Goal: Task Accomplishment & Management: Use online tool/utility

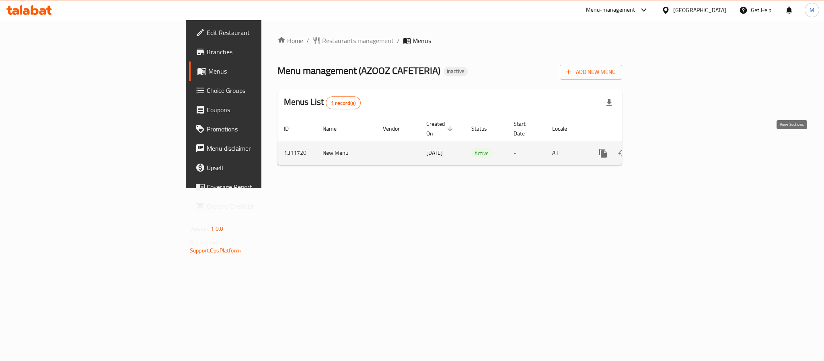
click at [666, 148] on icon "enhanced table" at bounding box center [661, 153] width 10 height 10
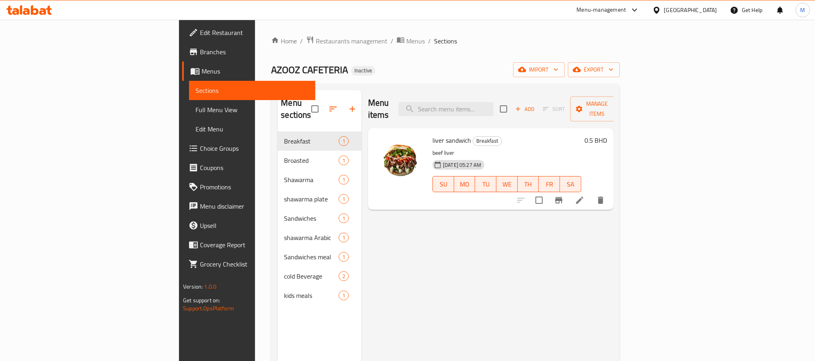
click at [195, 114] on span "Full Menu View" at bounding box center [251, 110] width 113 height 10
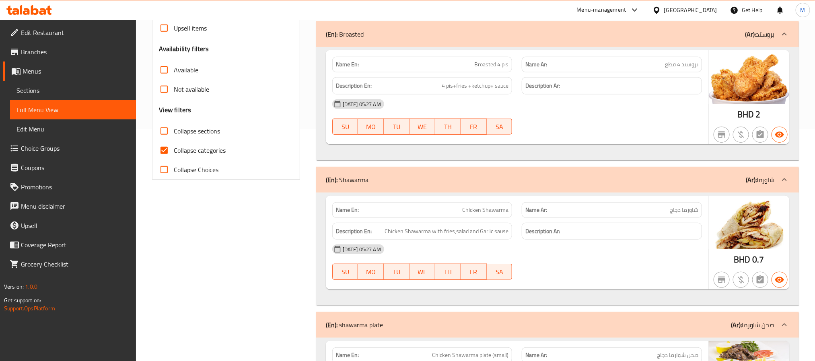
scroll to position [302, 0]
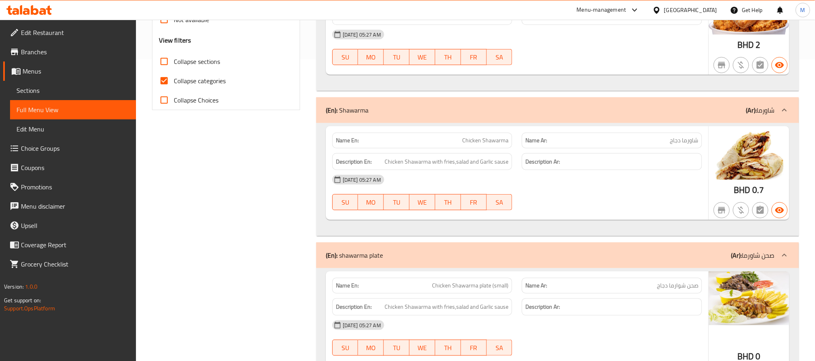
click at [205, 73] on label "Collapse categories" at bounding box center [189, 80] width 71 height 19
click at [174, 73] on input "Collapse categories" at bounding box center [163, 80] width 19 height 19
checkbox input "false"
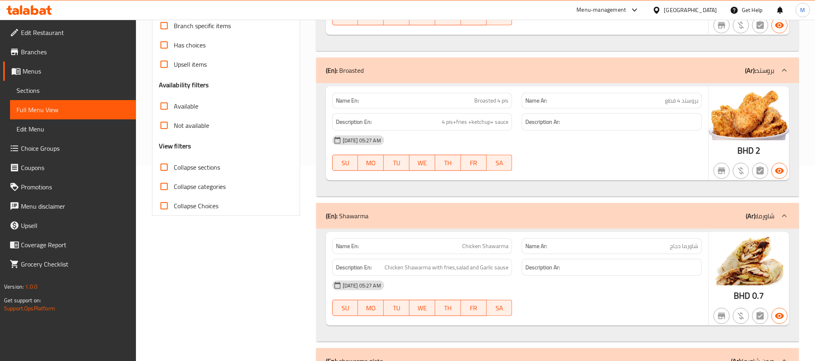
scroll to position [0, 0]
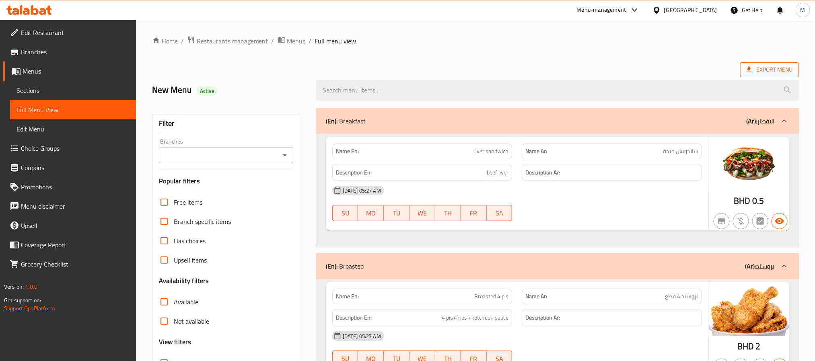
click at [767, 66] on span "Export Menu" at bounding box center [769, 70] width 46 height 10
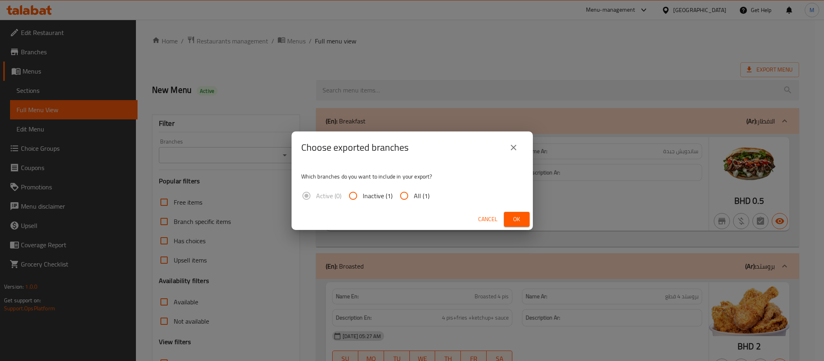
click at [423, 197] on span "All (1)" at bounding box center [422, 196] width 16 height 10
click at [414, 197] on input "All (1)" at bounding box center [403, 195] width 19 height 19
radio input "true"
click at [508, 218] on button "Ok" at bounding box center [517, 219] width 26 height 15
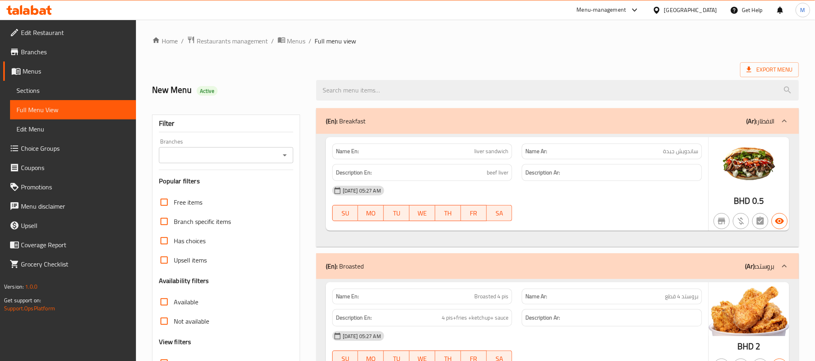
click at [664, 14] on div at bounding box center [658, 10] width 12 height 9
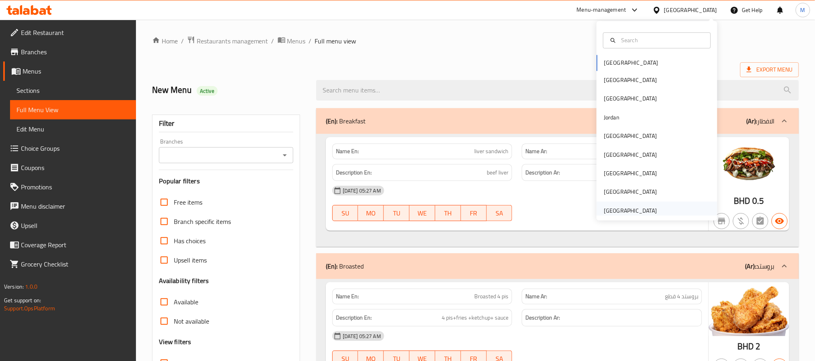
click at [654, 206] on div "United Arab Emirates" at bounding box center [656, 210] width 121 height 18
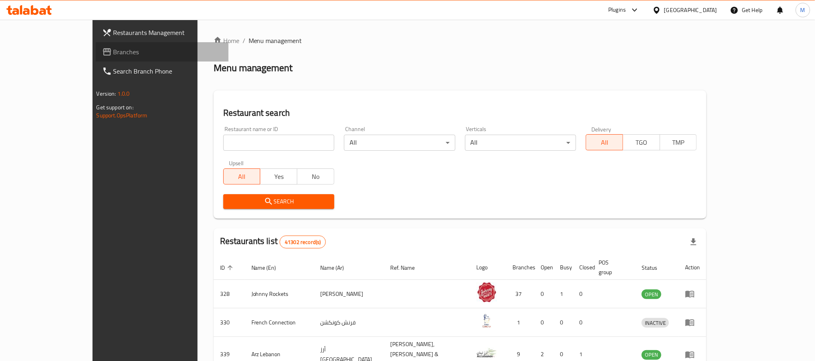
click at [113, 47] on span "Branches" at bounding box center [167, 52] width 109 height 10
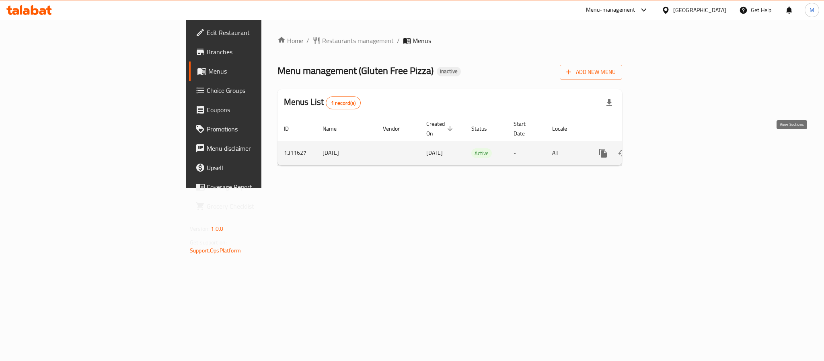
click at [671, 145] on link "enhanced table" at bounding box center [660, 153] width 19 height 19
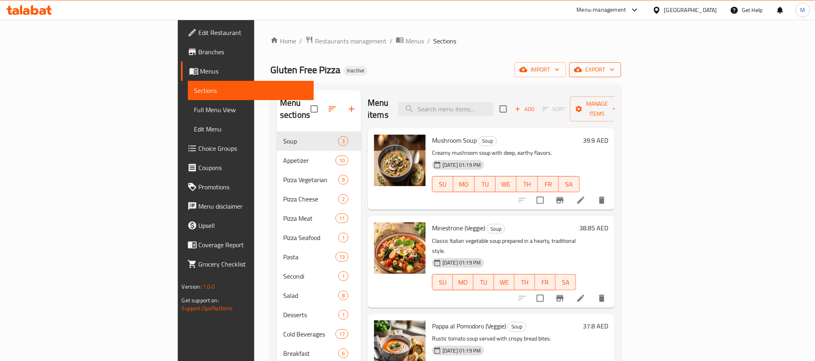
click at [614, 71] on span "export" at bounding box center [594, 70] width 39 height 10
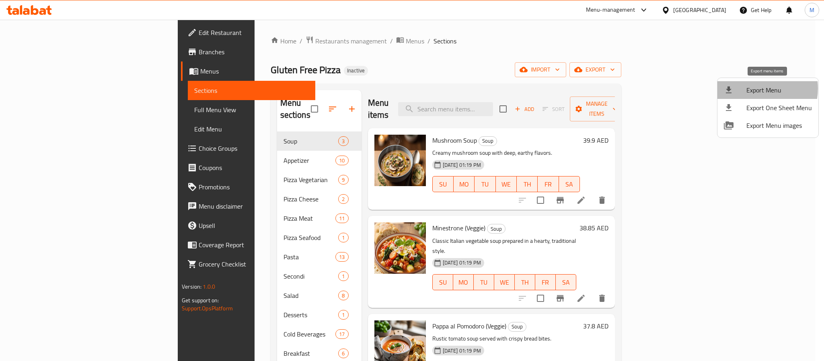
click at [752, 88] on span "Export Menu" at bounding box center [779, 90] width 66 height 10
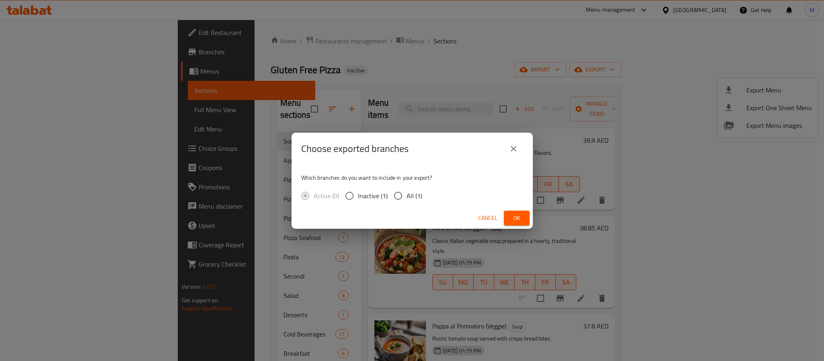
click at [411, 191] on span "All (1)" at bounding box center [414, 196] width 16 height 10
click at [406, 190] on input "All (1)" at bounding box center [398, 195] width 17 height 17
radio input "true"
click at [523, 221] on span "Ok" at bounding box center [516, 218] width 13 height 10
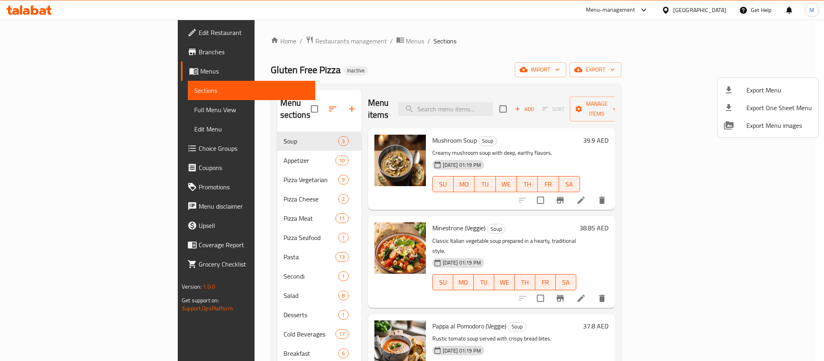
click at [58, 43] on div at bounding box center [412, 180] width 824 height 361
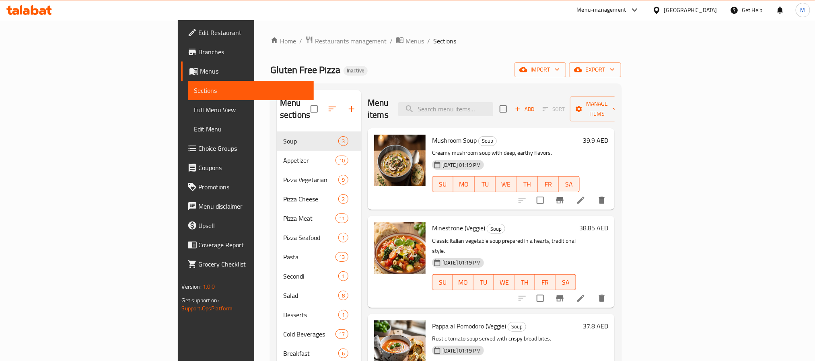
click at [181, 46] on link "Branches" at bounding box center [247, 51] width 133 height 19
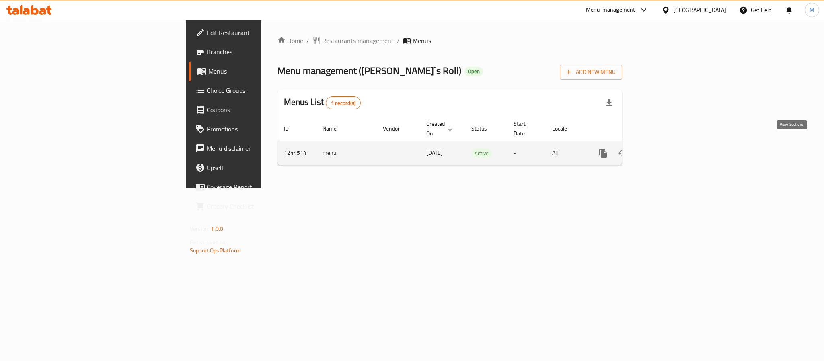
click at [666, 148] on icon "enhanced table" at bounding box center [661, 153] width 10 height 10
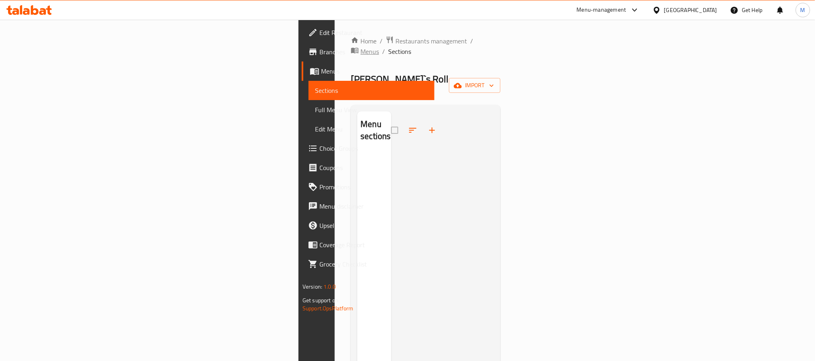
click at [360, 47] on span "Menus" at bounding box center [369, 52] width 18 height 10
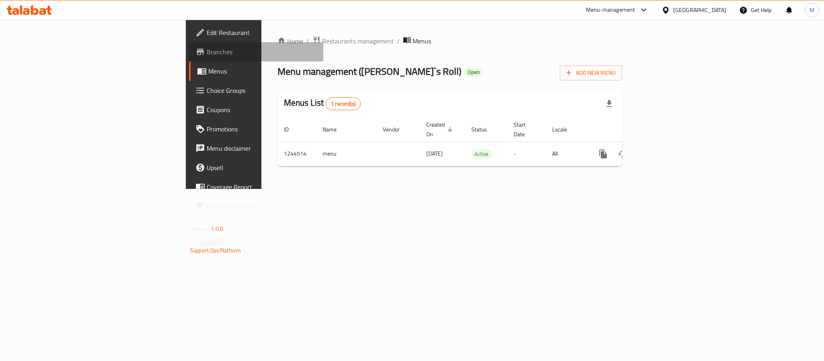
click at [207, 49] on span "Branches" at bounding box center [262, 52] width 110 height 10
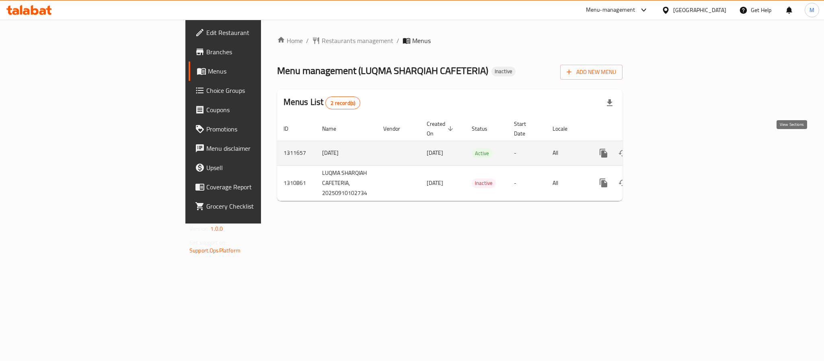
click at [671, 144] on link "enhanced table" at bounding box center [661, 153] width 19 height 19
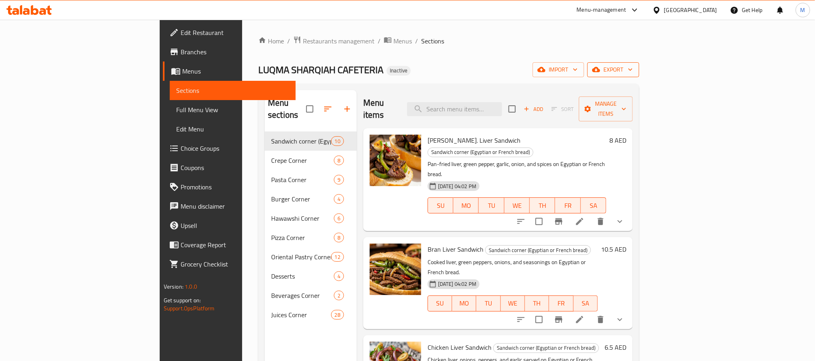
click at [632, 72] on span "export" at bounding box center [612, 70] width 39 height 10
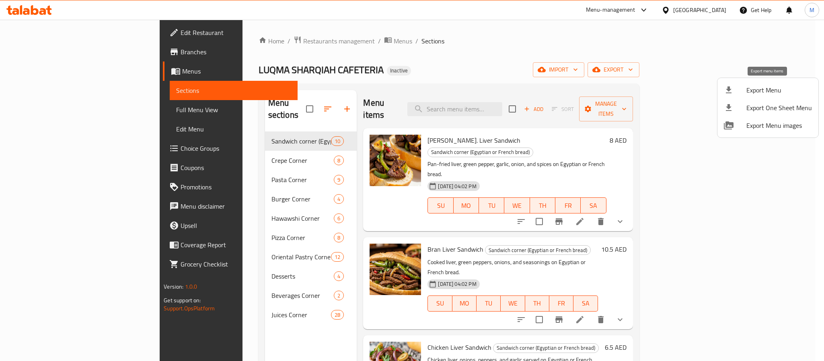
click at [759, 92] on span "Export Menu" at bounding box center [779, 90] width 66 height 10
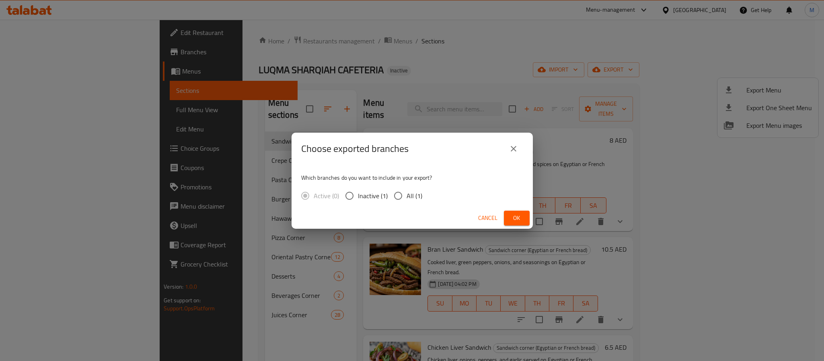
click at [414, 193] on span "All (1)" at bounding box center [414, 196] width 16 height 10
click at [406, 193] on input "All (1)" at bounding box center [398, 195] width 17 height 17
radio input "true"
click at [521, 218] on span "Ok" at bounding box center [516, 218] width 13 height 10
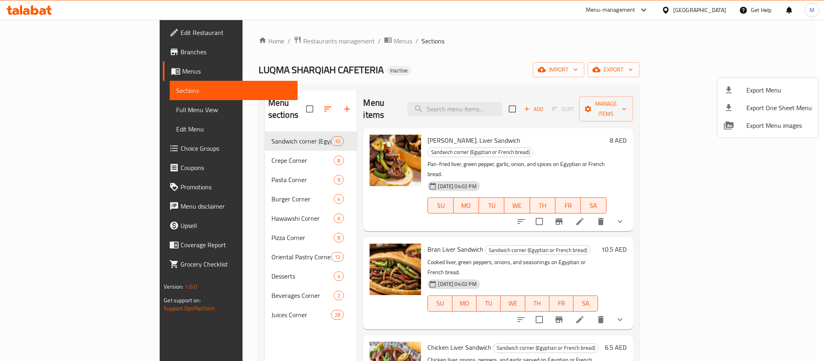
click at [709, 8] on div at bounding box center [412, 180] width 824 height 361
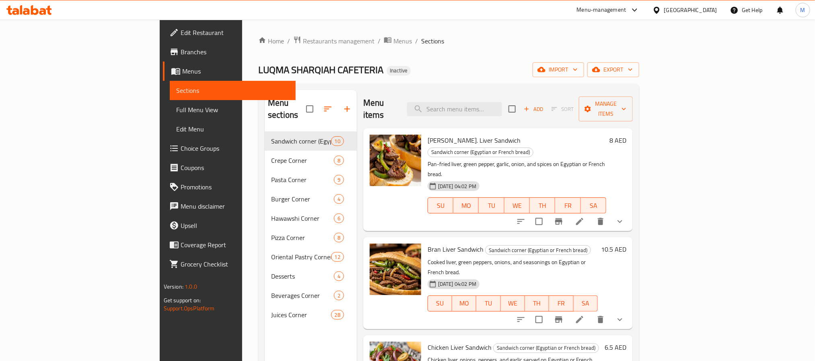
click at [663, 12] on div at bounding box center [658, 10] width 12 height 9
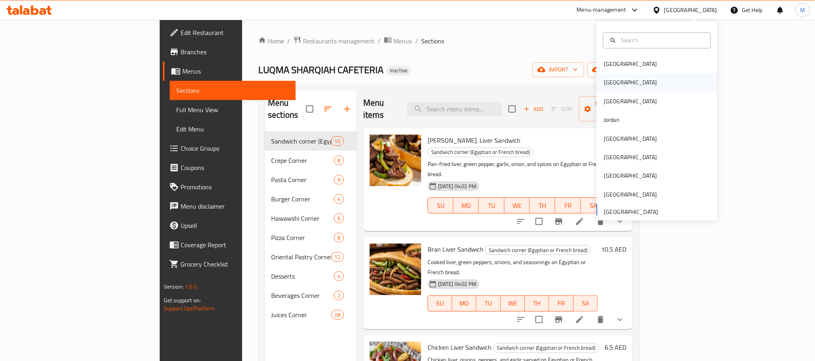
click at [617, 88] on div "Egypt" at bounding box center [656, 83] width 121 height 18
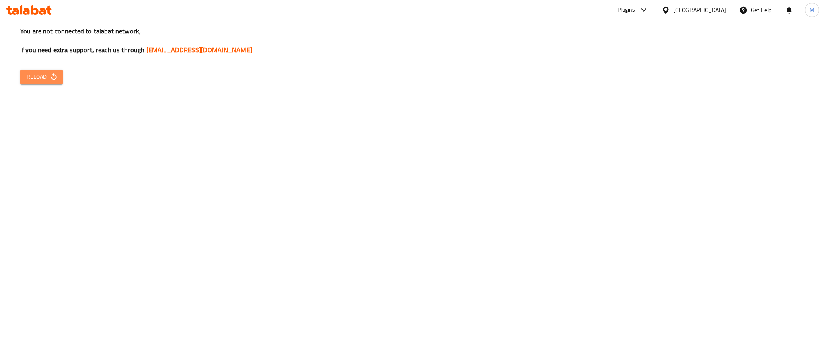
click at [44, 76] on span "Reload" at bounding box center [42, 77] width 30 height 10
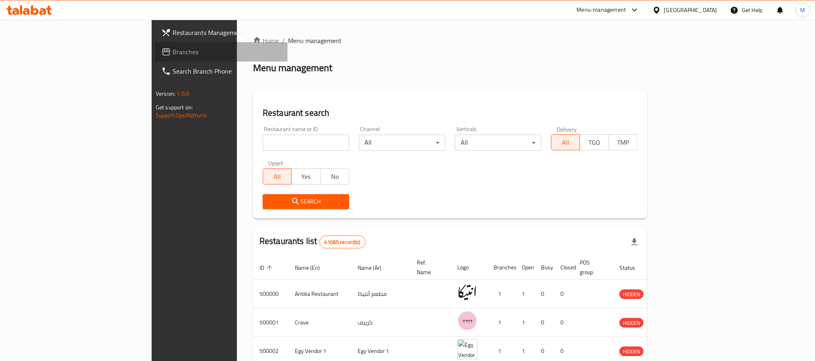
click at [172, 49] on span "Branches" at bounding box center [226, 52] width 109 height 10
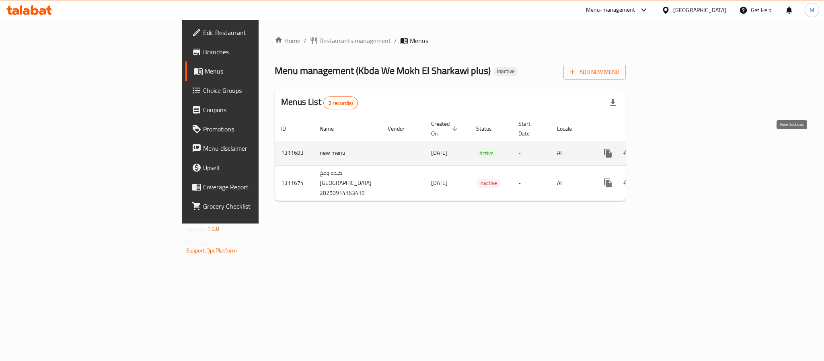
click at [671, 148] on icon "enhanced table" at bounding box center [666, 153] width 10 height 10
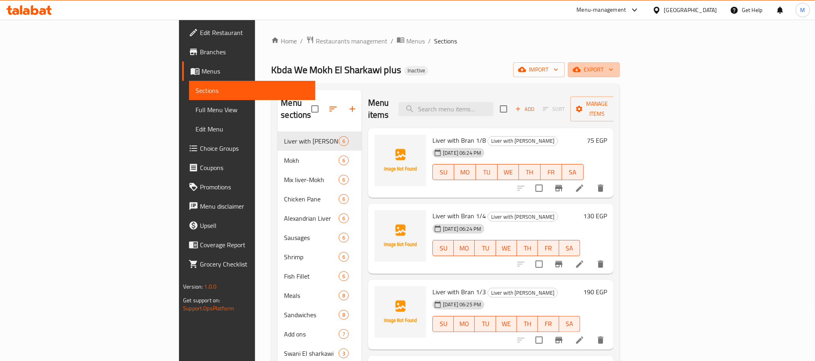
click at [615, 69] on icon "button" at bounding box center [611, 70] width 8 height 8
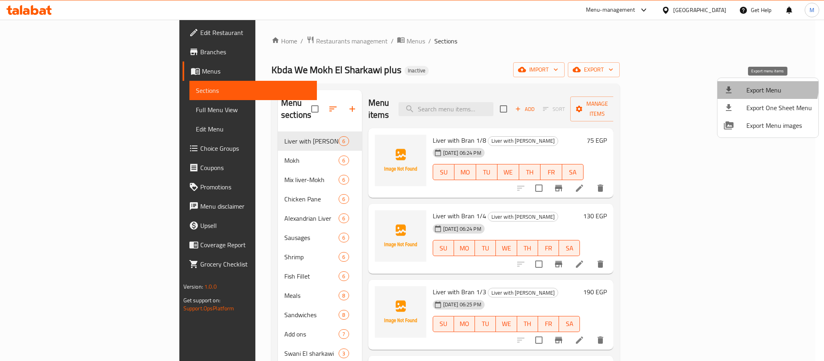
click at [764, 86] on span "Export Menu" at bounding box center [779, 90] width 66 height 10
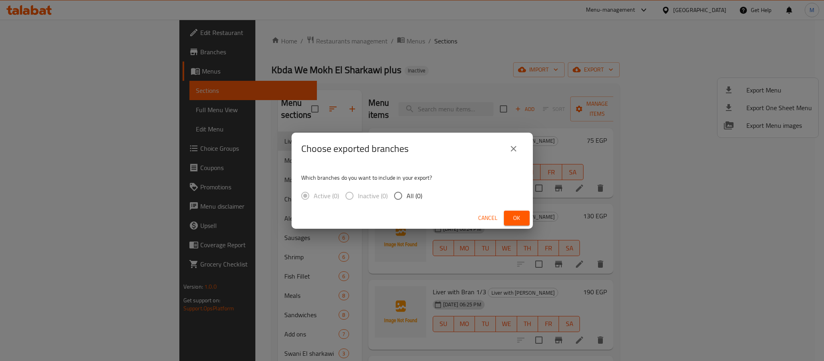
drag, startPoint x: 402, startPoint y: 193, endPoint x: 420, endPoint y: 199, distance: 19.1
click at [406, 193] on label "All (0)" at bounding box center [406, 195] width 33 height 17
click at [406, 193] on input "All (0)" at bounding box center [398, 195] width 17 height 17
radio input "true"
click at [527, 212] on button "Ok" at bounding box center [517, 218] width 26 height 15
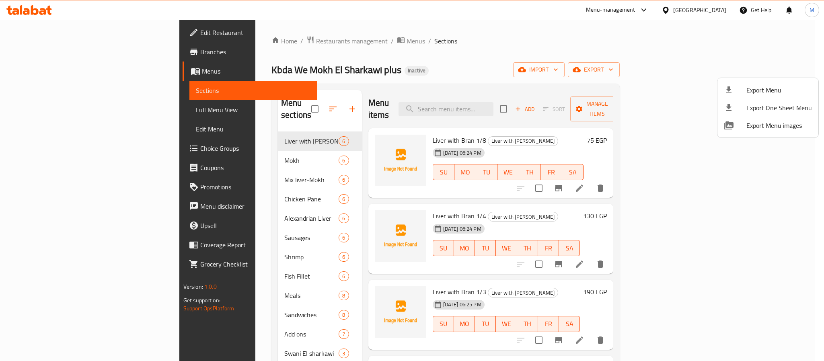
click at [708, 10] on div at bounding box center [412, 180] width 824 height 361
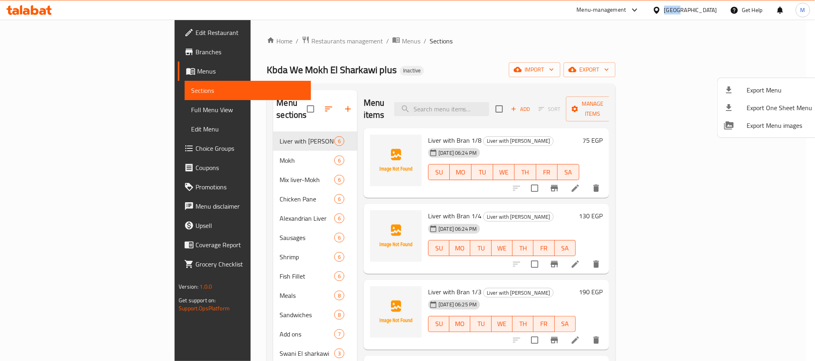
click at [708, 10] on div "Egypt" at bounding box center [690, 10] width 53 height 9
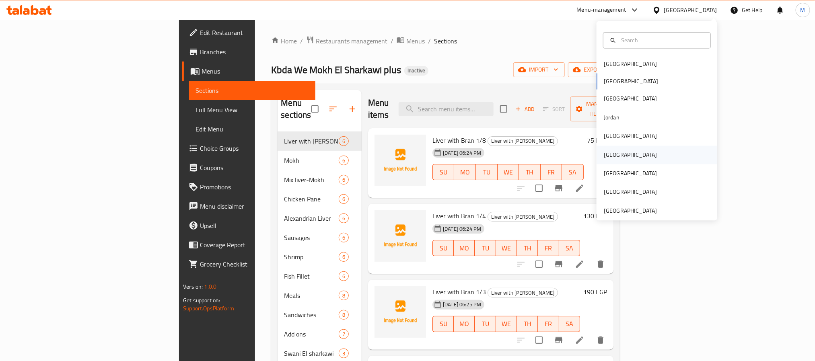
click at [620, 152] on div "[GEOGRAPHIC_DATA]" at bounding box center [656, 155] width 121 height 18
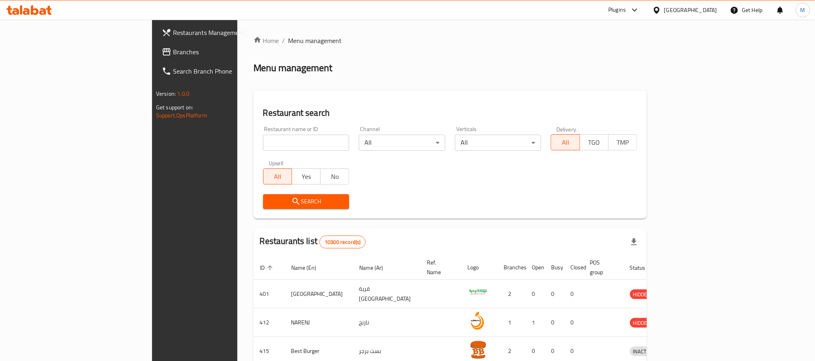
click at [155, 58] on link "Branches" at bounding box center [221, 51] width 133 height 19
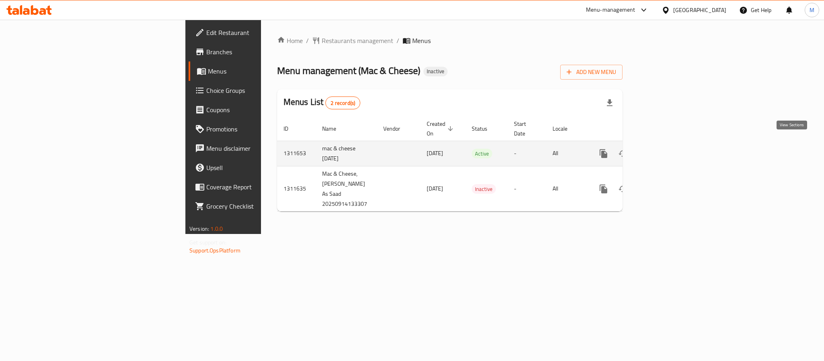
click at [666, 149] on icon "enhanced table" at bounding box center [662, 154] width 10 height 10
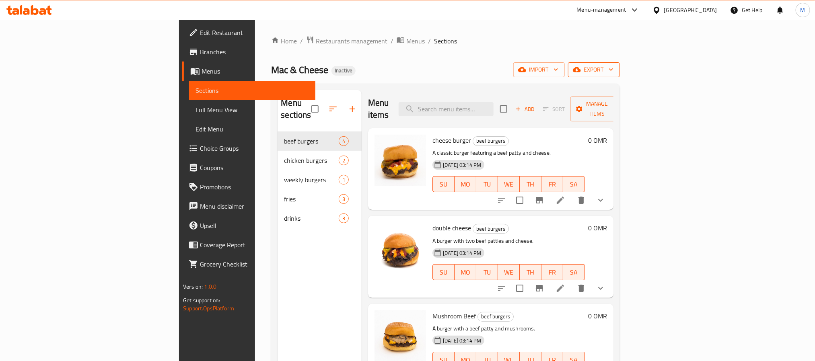
click at [613, 70] on span "export" at bounding box center [593, 70] width 39 height 10
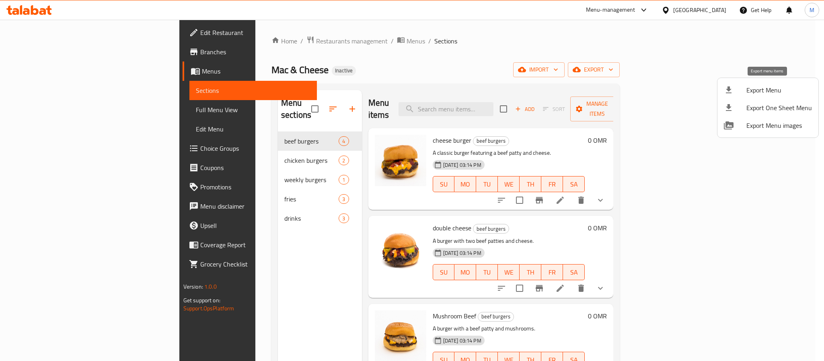
click at [755, 87] on span "Export Menu" at bounding box center [779, 90] width 66 height 10
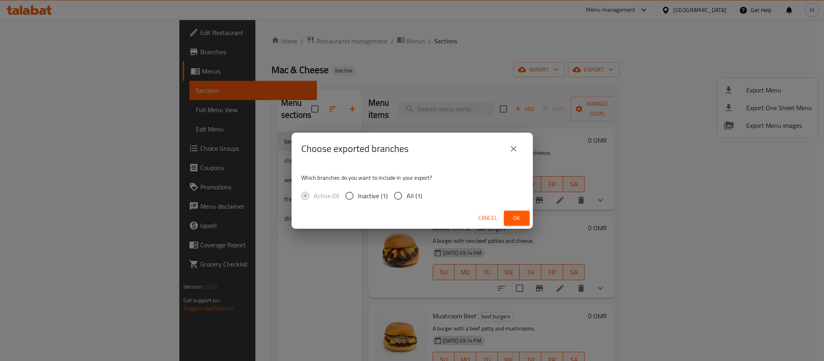
click at [407, 193] on span "All (1)" at bounding box center [414, 196] width 16 height 10
click at [406, 193] on input "All (1)" at bounding box center [398, 195] width 17 height 17
radio input "true"
click at [516, 216] on span "Ok" at bounding box center [516, 218] width 13 height 10
